Goal: Task Accomplishment & Management: Manage account settings

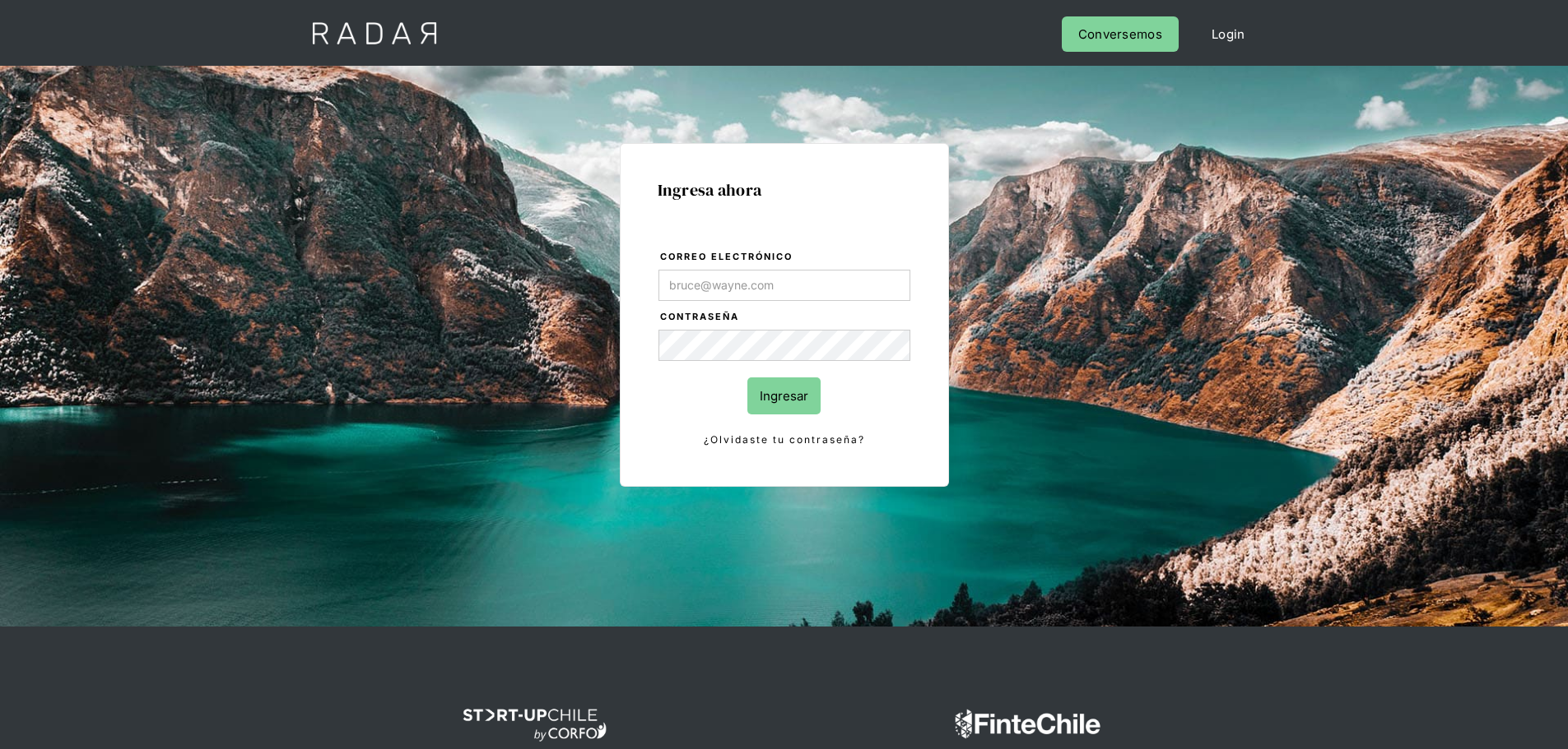
type input "[PERSON_NAME][EMAIL_ADDRESS][PERSON_NAME][DOMAIN_NAME]"
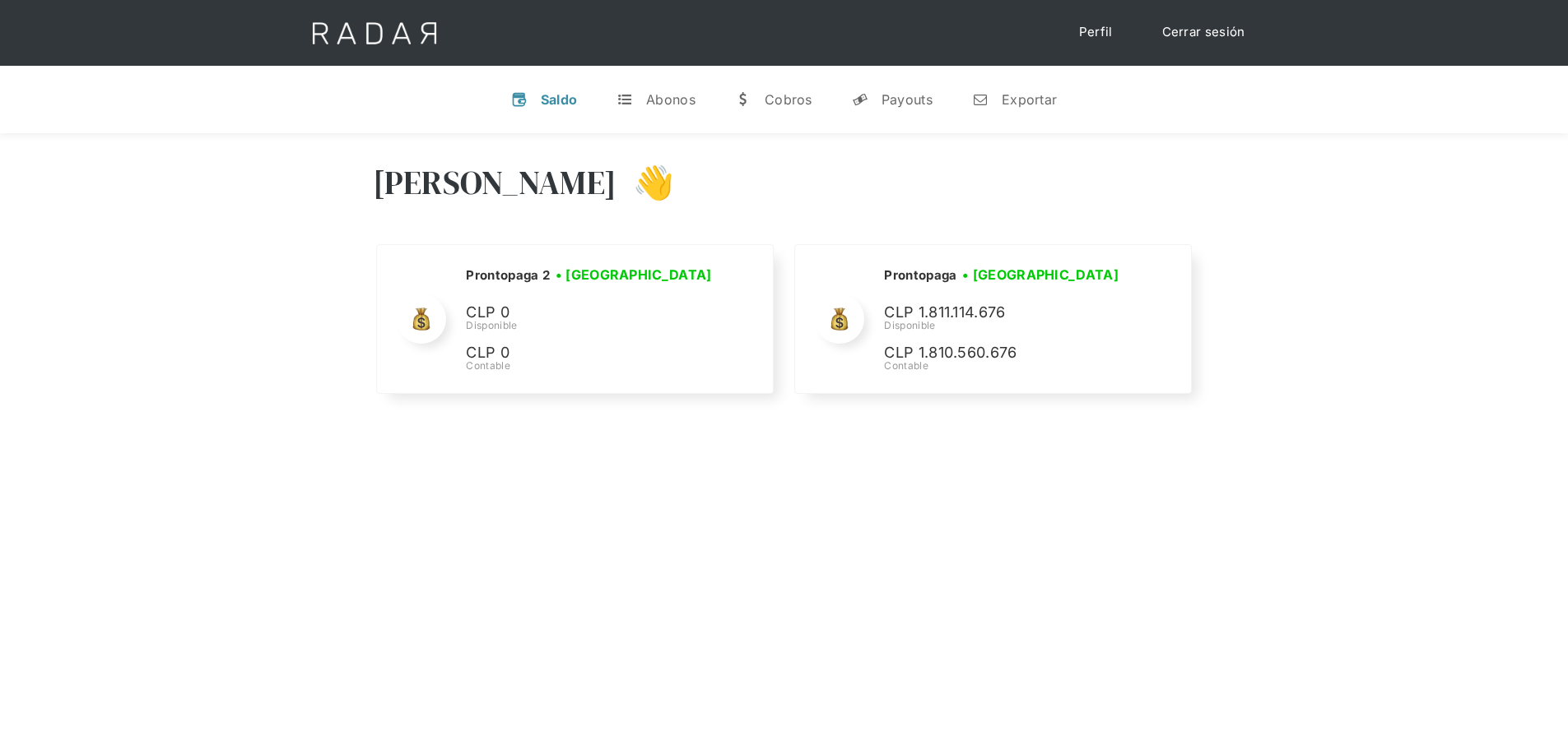
click at [475, 529] on div "[PERSON_NAME] 👋 Cargando tus cuentas... Nombre de la empresa • [GEOGRAPHIC_DATA…" at bounding box center [784, 508] width 1568 height 749
drag, startPoint x: 1243, startPoint y: 230, endPoint x: 1282, endPoint y: 301, distance: 81.0
click at [1244, 231] on div "Hola José 👋 Cargando tus cuentas... Nombre de la empresa • Conectada • Desconec…" at bounding box center [784, 281] width 1568 height 294
click at [1265, 423] on div "Hola José 👋 Cargando tus cuentas... Nombre de la empresa • Conectada • Desconec…" at bounding box center [784, 281] width 1568 height 294
drag, startPoint x: 927, startPoint y: 529, endPoint x: 880, endPoint y: 525, distance: 47.2
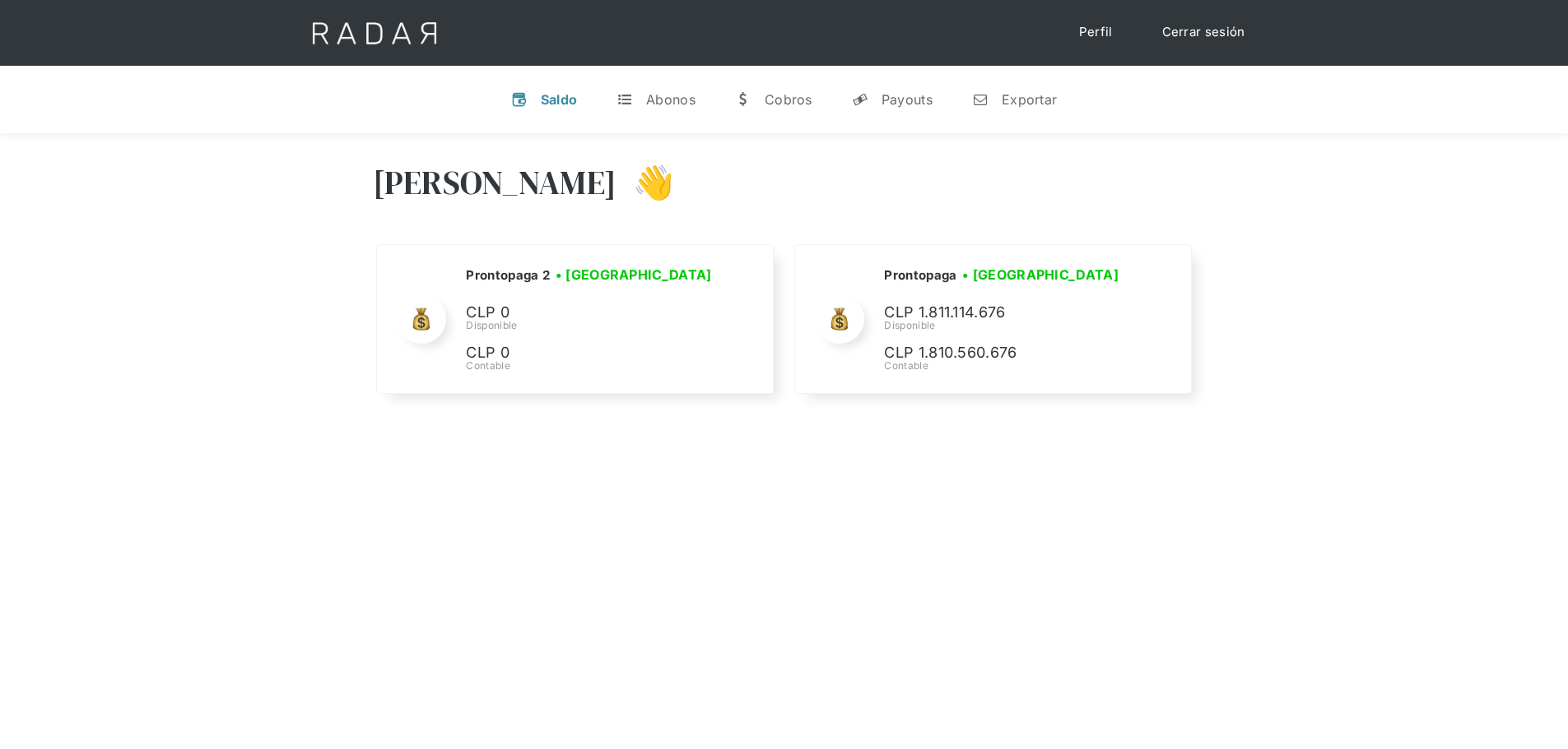
click at [896, 526] on div "Hola José 👋 Cargando tus cuentas... Nombre de la empresa • Conectada • Desconec…" at bounding box center [784, 508] width 1568 height 749
click at [508, 529] on div "Hola José 👋 Cargando tus cuentas... Nombre de la empresa • Conectada • Desconec…" at bounding box center [784, 508] width 1568 height 749
click at [659, 178] on div "Hola José 👋" at bounding box center [784, 195] width 823 height 99
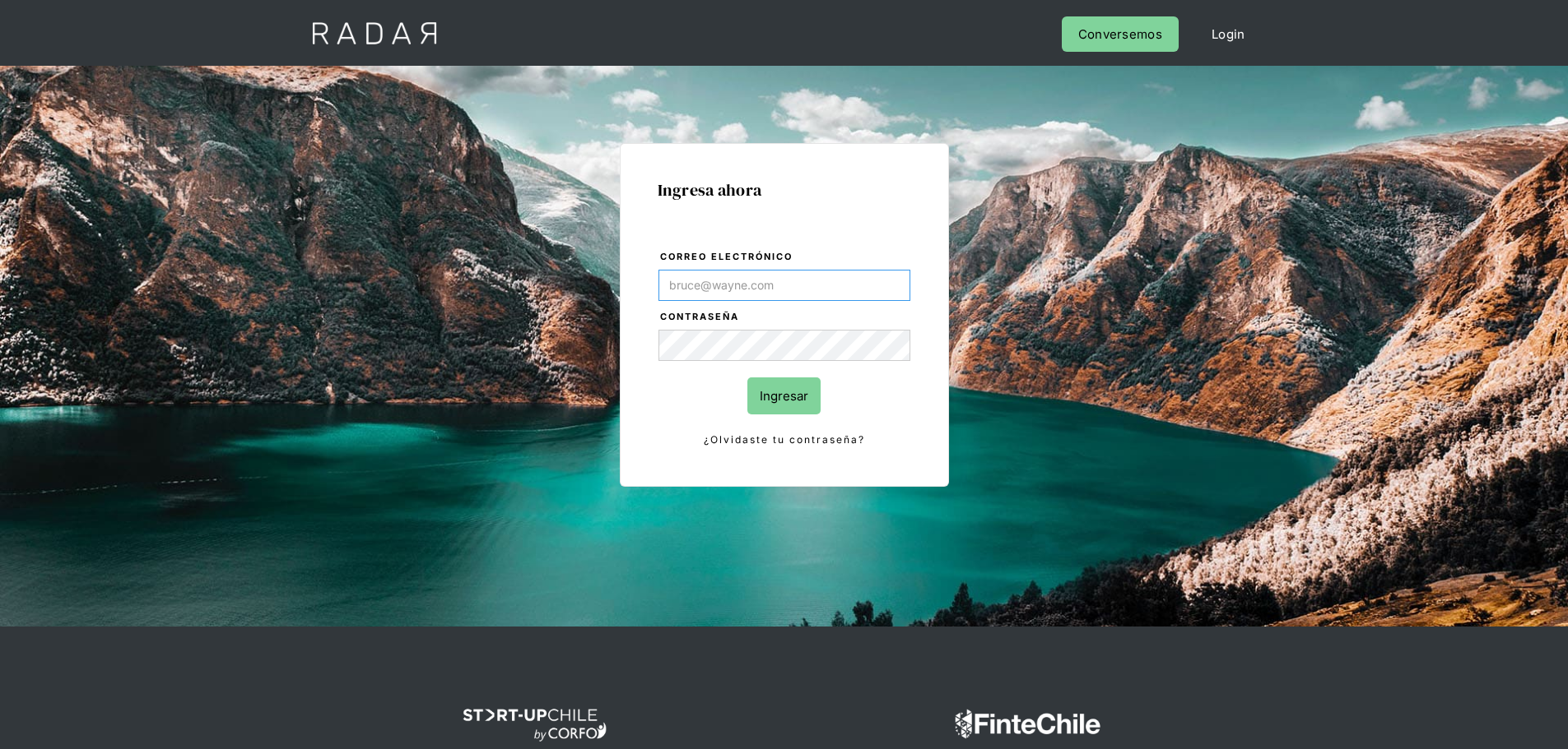
type input "[PERSON_NAME][EMAIL_ADDRESS][PERSON_NAME][DOMAIN_NAME]"
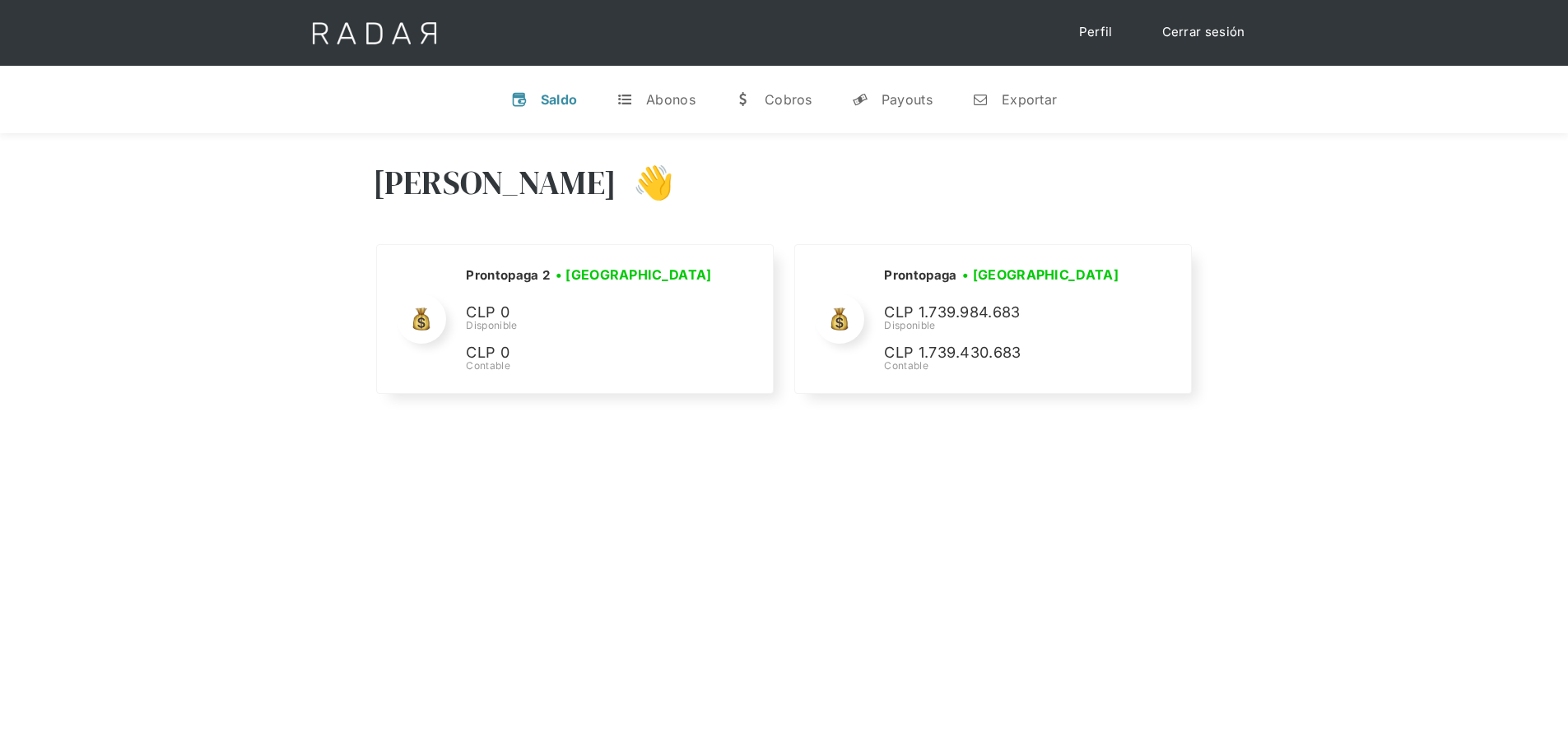
click at [714, 476] on div "Hola José 👋 Cargando tus cuentas... Nombre de la empresa • Conectada • Desconec…" at bounding box center [784, 508] width 1568 height 749
